Goal: Share content: Share content

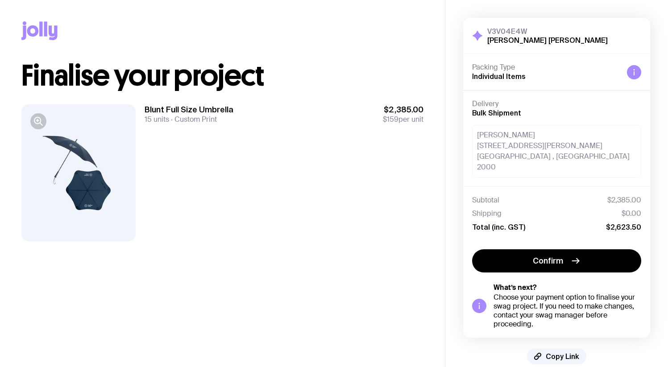
drag, startPoint x: 35, startPoint y: 168, endPoint x: 37, endPoint y: 163, distance: 5.6
click at [35, 167] on div at bounding box center [78, 172] width 114 height 137
click at [39, 124] on icon "button" at bounding box center [38, 121] width 11 height 11
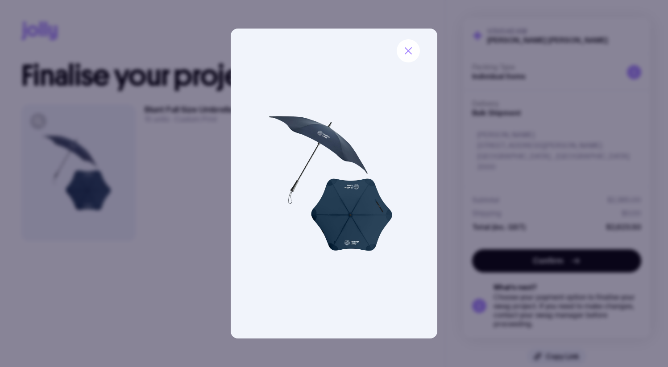
click at [355, 179] on img at bounding box center [334, 184] width 207 height 310
click at [417, 50] on button "button" at bounding box center [408, 50] width 23 height 23
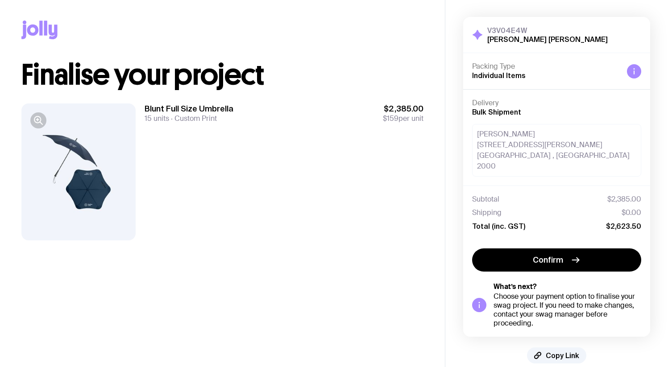
scroll to position [2, 0]
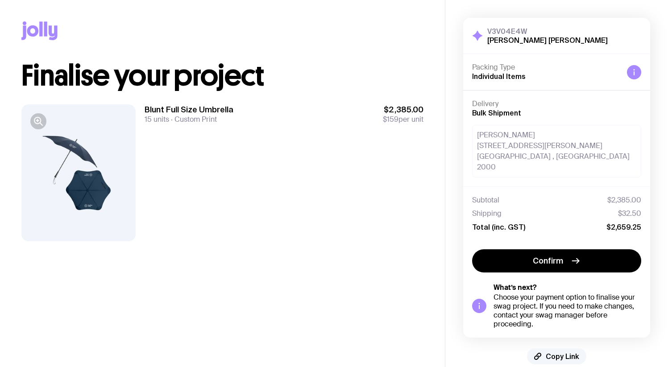
click at [559, 352] on span "Copy Link" at bounding box center [561, 356] width 33 height 9
click at [566, 352] on span "Copy Link" at bounding box center [561, 356] width 33 height 9
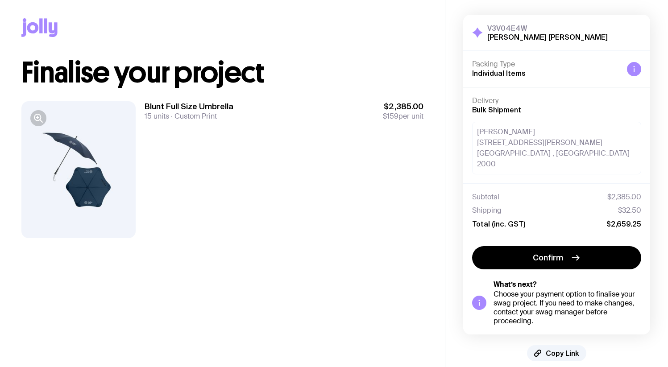
scroll to position [4, 0]
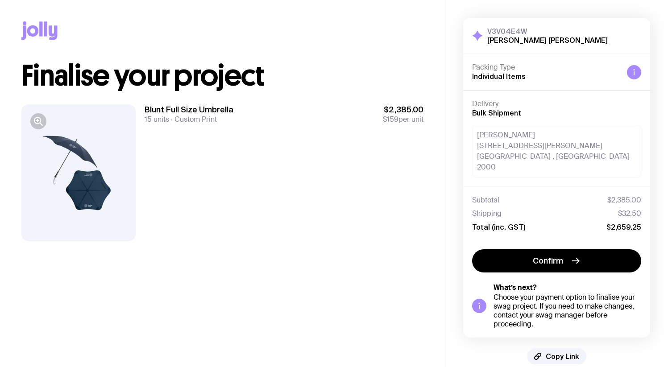
click at [102, 184] on div at bounding box center [78, 172] width 114 height 137
click at [39, 122] on icon "button" at bounding box center [38, 121] width 11 height 11
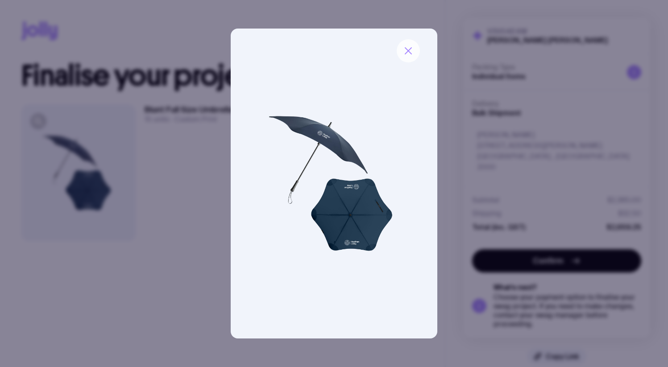
click at [413, 54] on button "button" at bounding box center [408, 50] width 23 height 23
